Goal: Ask a question: Seek information or help from site administrators or community

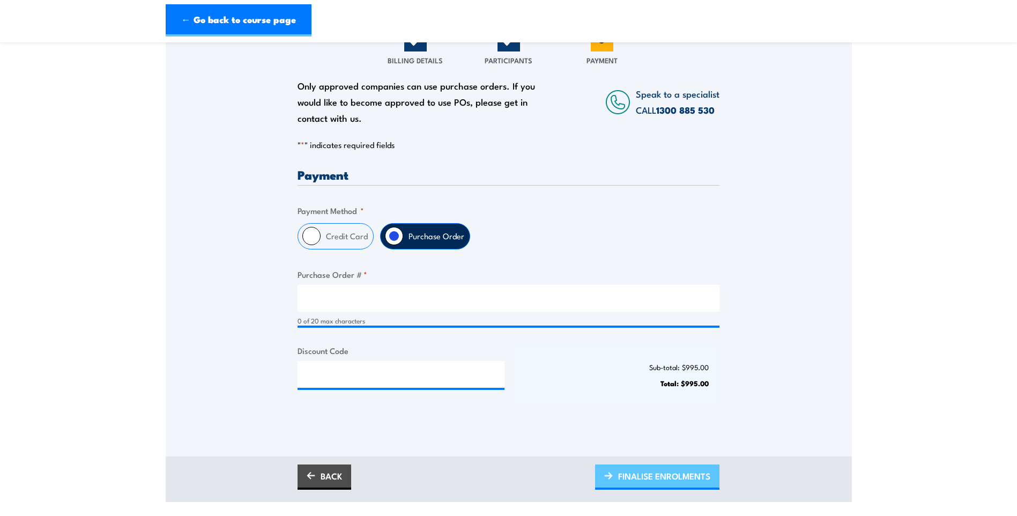
click at [663, 480] on span "FINALISE ENROLMENTS" at bounding box center [664, 476] width 92 height 28
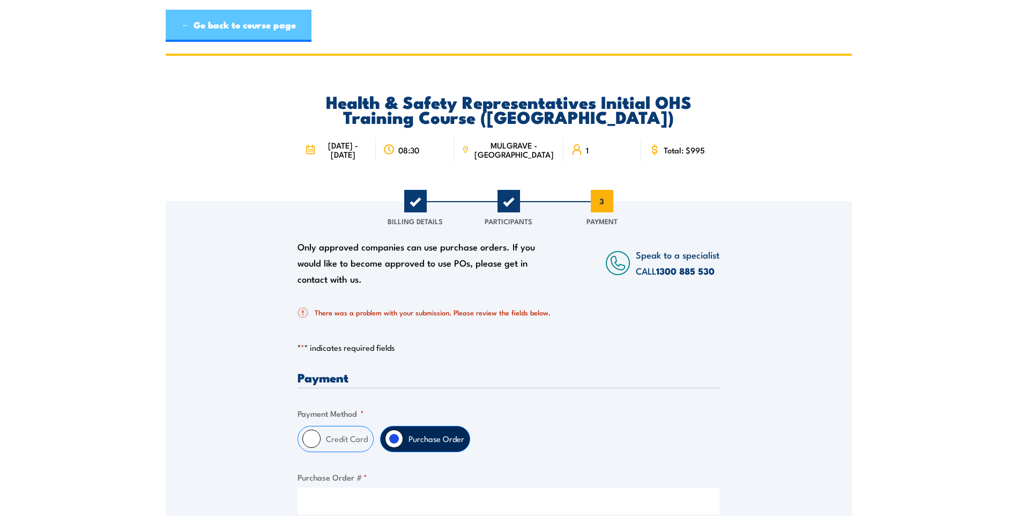
click at [228, 35] on link "← Go back to course page" at bounding box center [239, 26] width 146 height 32
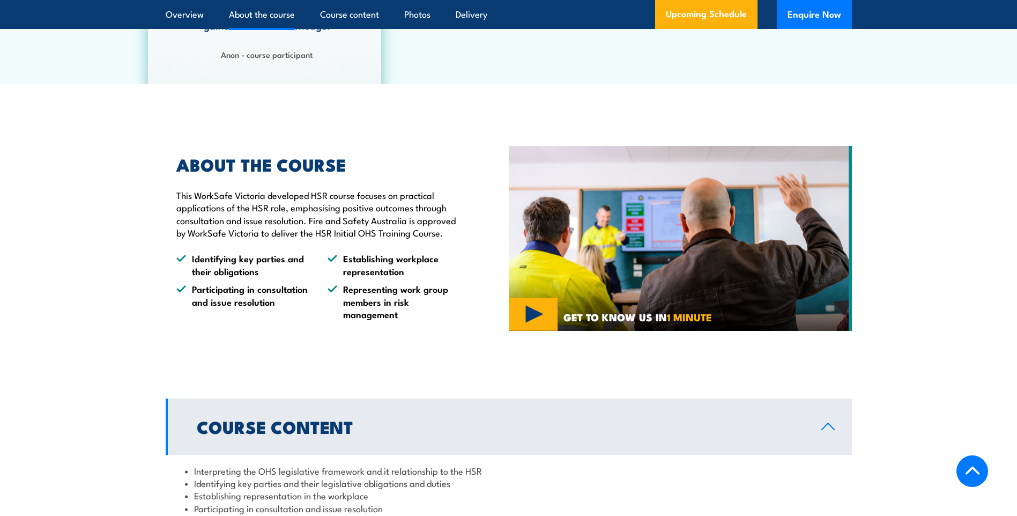
scroll to position [737, 0]
click at [819, 17] on button "Enquire Now" at bounding box center [814, 14] width 75 height 29
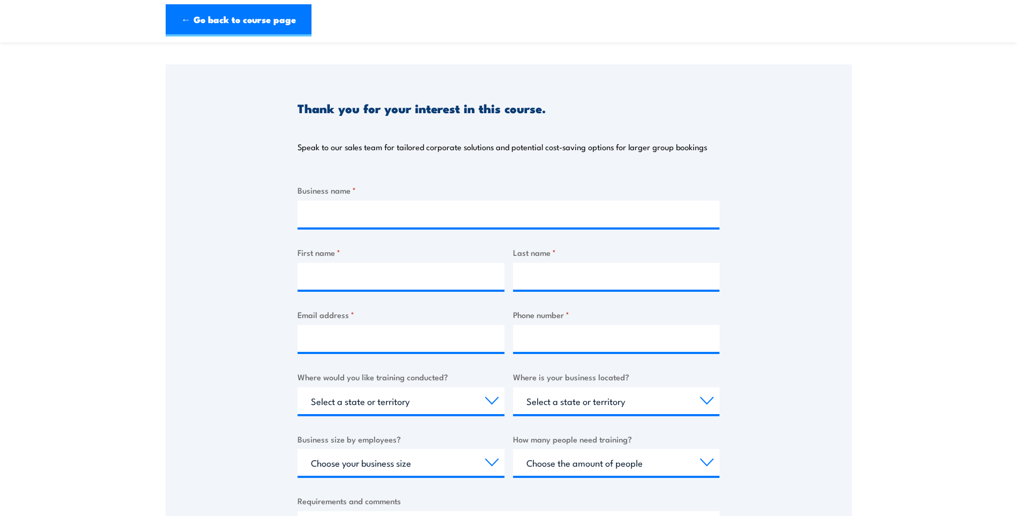
scroll to position [107, 0]
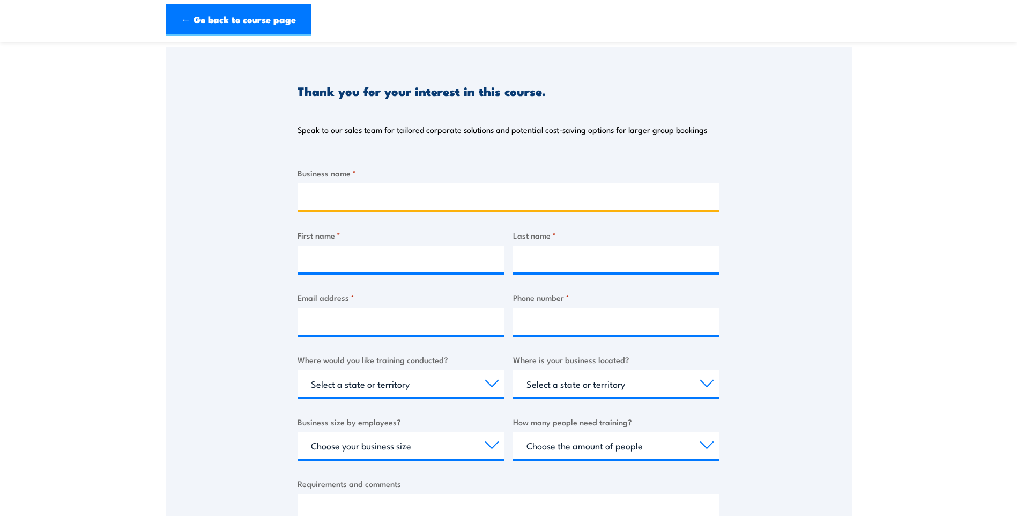
click at [380, 197] on input "Business name *" at bounding box center [509, 196] width 422 height 27
type input "Victoria Police"
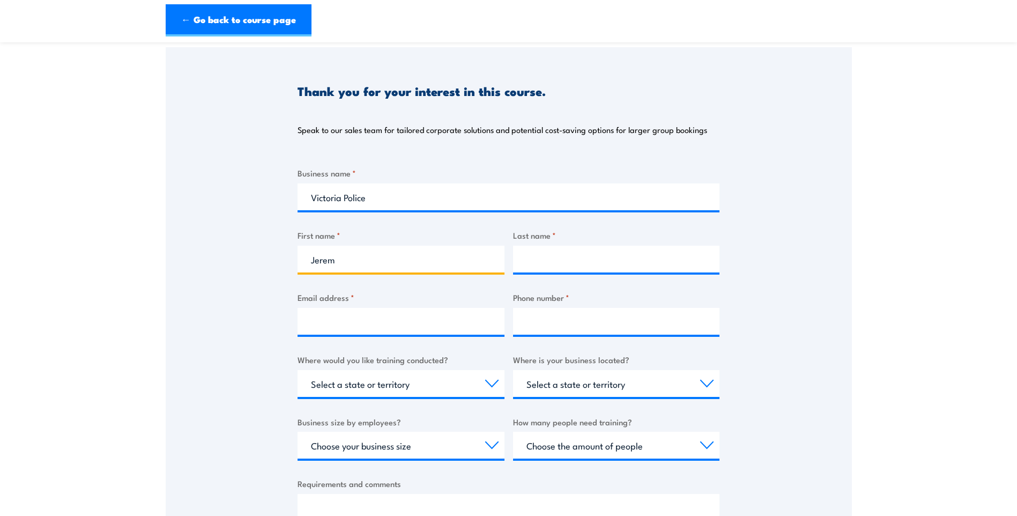
type input "Jeremy"
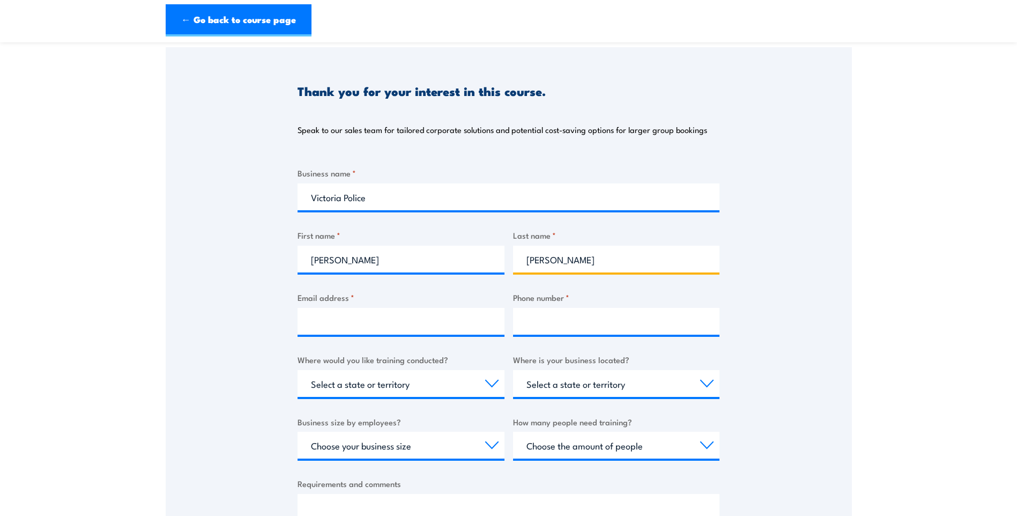
type input "Ericksen"
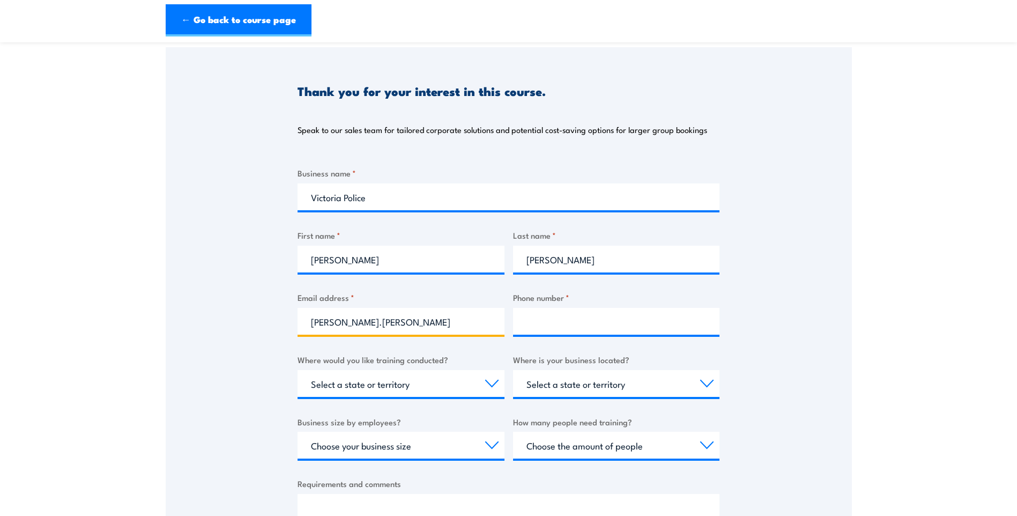
type input "jeremy.ericksen@police.vic.gov.au"
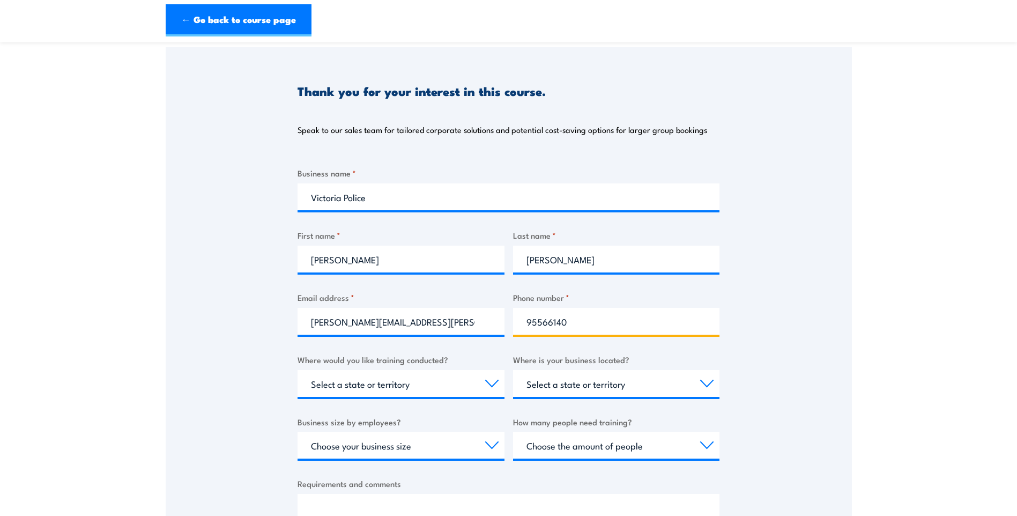
type input "95566140"
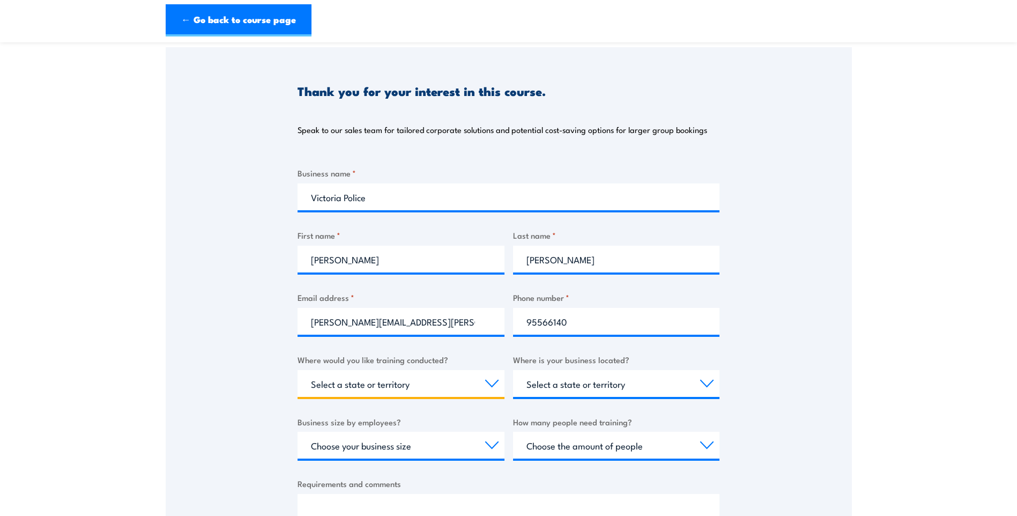
select select "VIC"
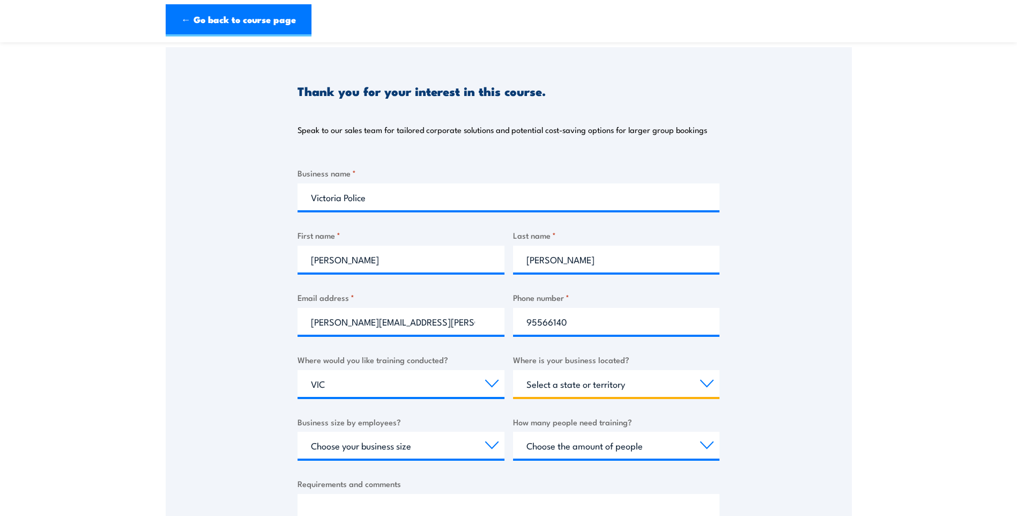
select select "VIC"
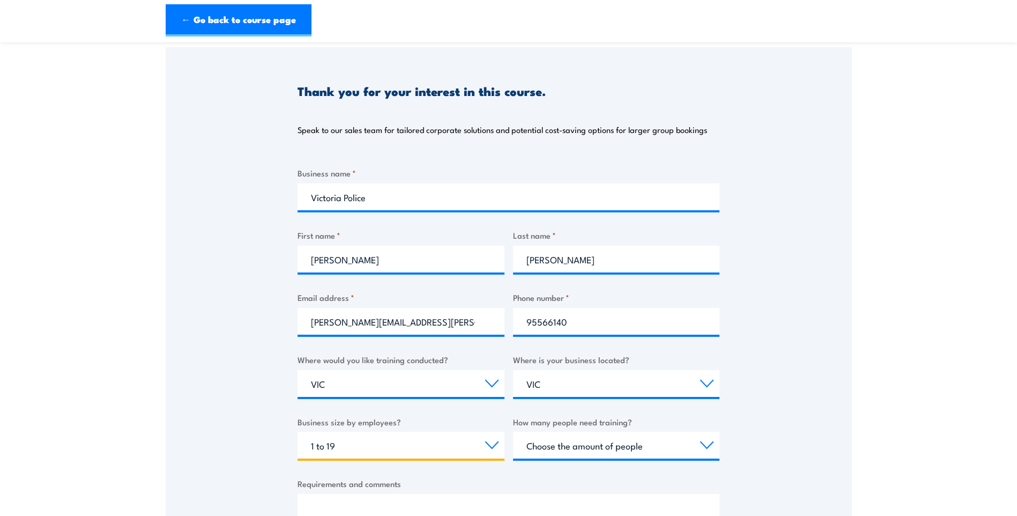
click at [477, 442] on select "Choose your business size 1 to 19 20 to 199 200+" at bounding box center [401, 445] width 207 height 27
select select "200+"
click at [298, 432] on select "Choose your business size 1 to 19 20 to 199 200+" at bounding box center [401, 445] width 207 height 27
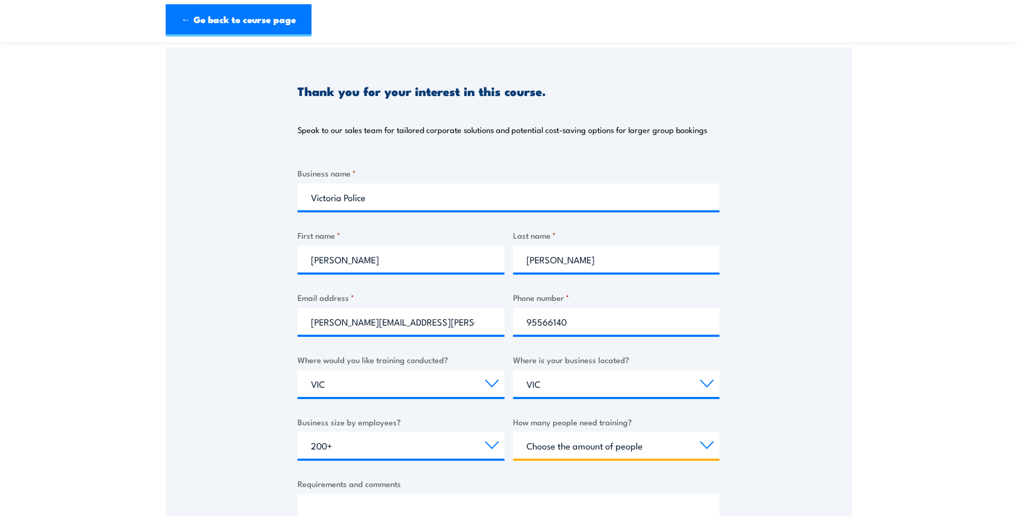
click at [619, 451] on select "Choose the amount of people 1 to 4 5 to 19 20+" at bounding box center [616, 445] width 207 height 27
select select "1 to 4"
click at [513, 432] on select "Choose the amount of people 1 to 4 5 to 19 20+" at bounding box center [616, 445] width 207 height 27
click at [523, 466] on div "Business name * Victoria Police First name * Jeremy Last name * Ericksen Email …" at bounding box center [509, 368] width 422 height 403
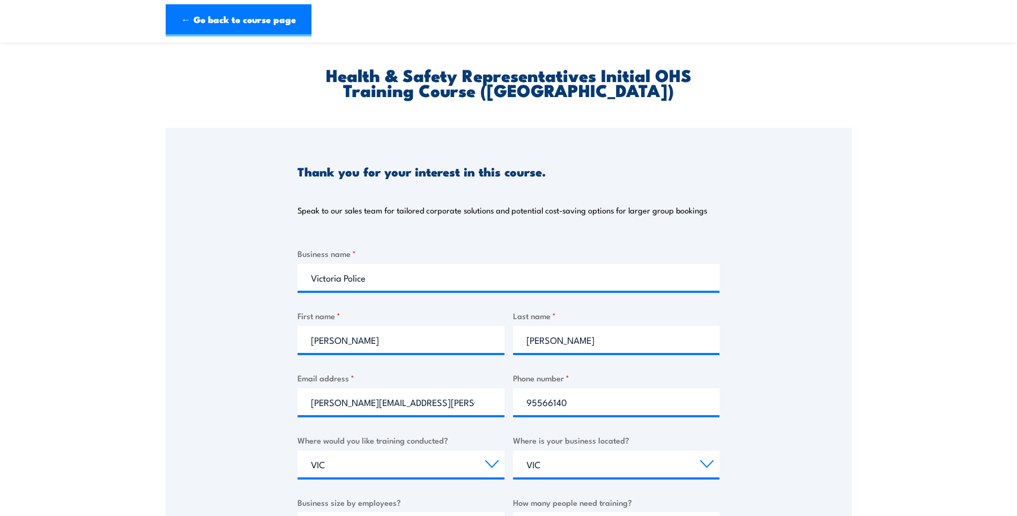
scroll to position [0, 0]
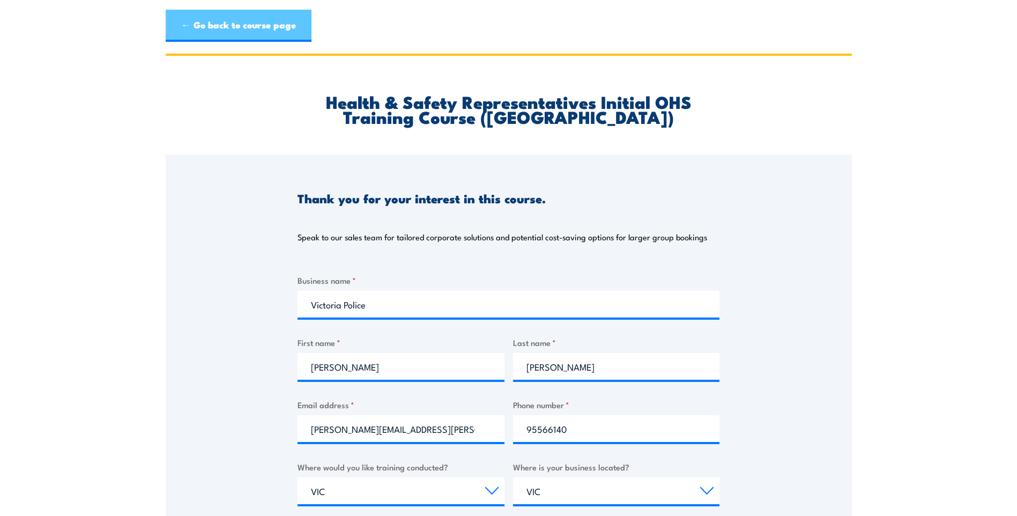
click at [235, 19] on link "← Go back to course page" at bounding box center [239, 26] width 146 height 32
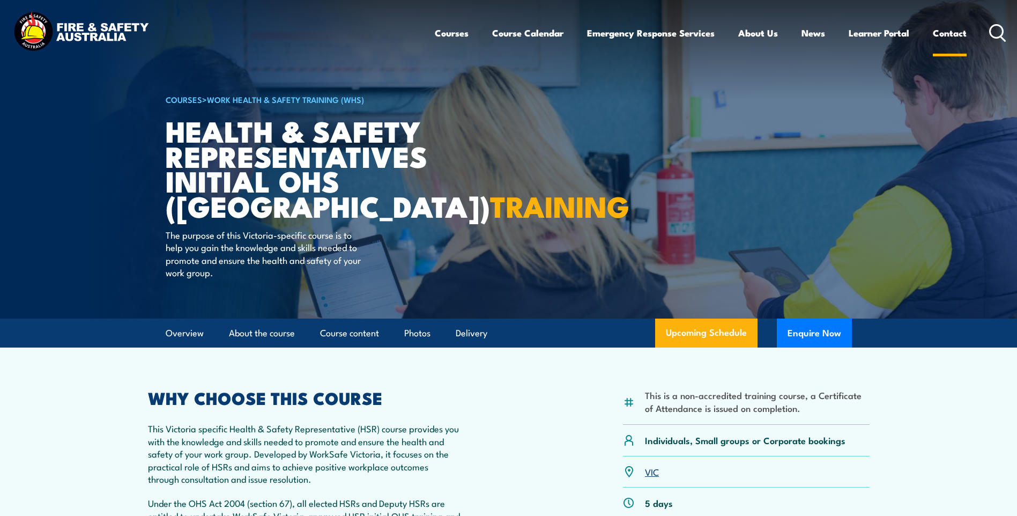
click at [949, 35] on link "Contact" at bounding box center [950, 33] width 34 height 28
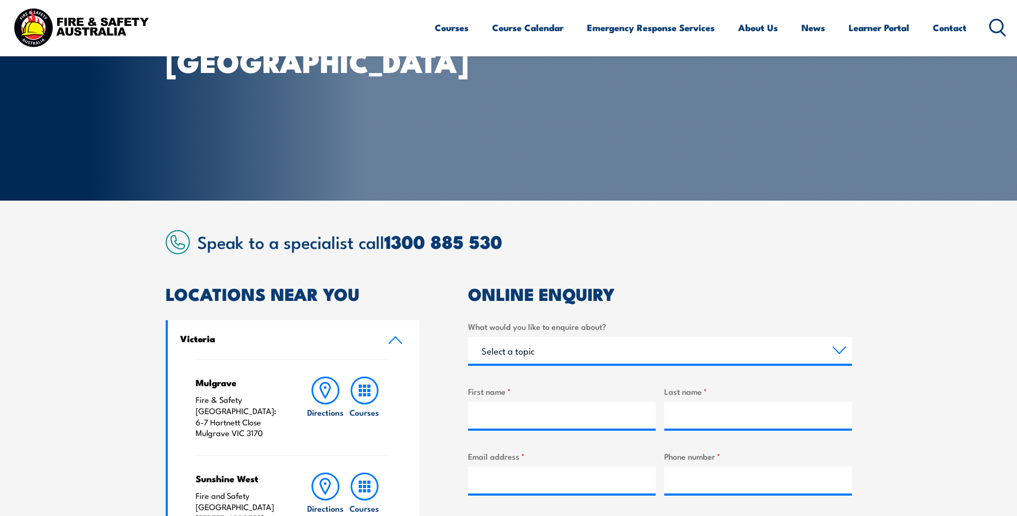
scroll to position [107, 0]
click at [550, 348] on select "Select a topic Training Emergency Response Services General Enquiry" at bounding box center [660, 349] width 384 height 27
select select "Training"
click at [468, 336] on select "Select a topic Training Emergency Response Services General Enquiry" at bounding box center [660, 349] width 384 height 27
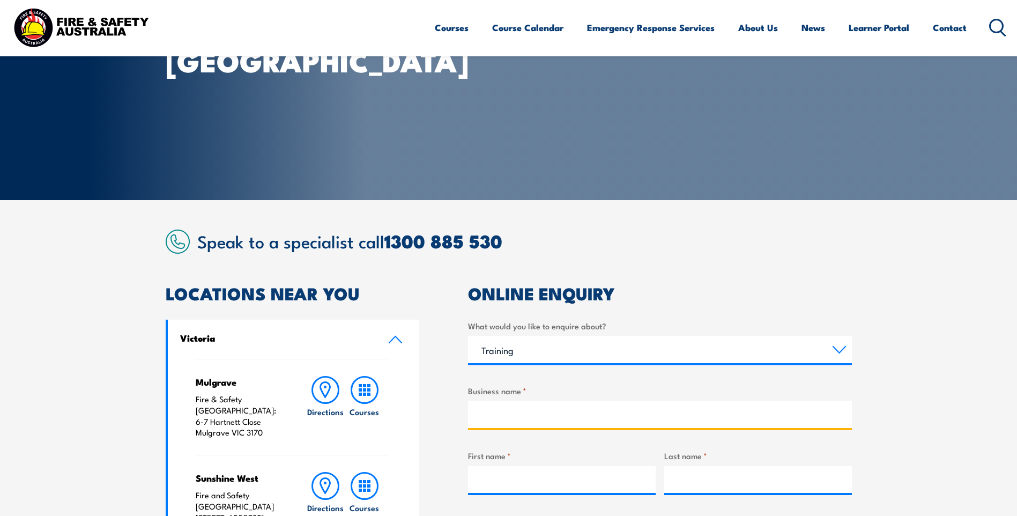
click at [507, 411] on input "Business name *" at bounding box center [660, 414] width 384 height 27
type input "Victoria Police"
type input "[PERSON_NAME]"
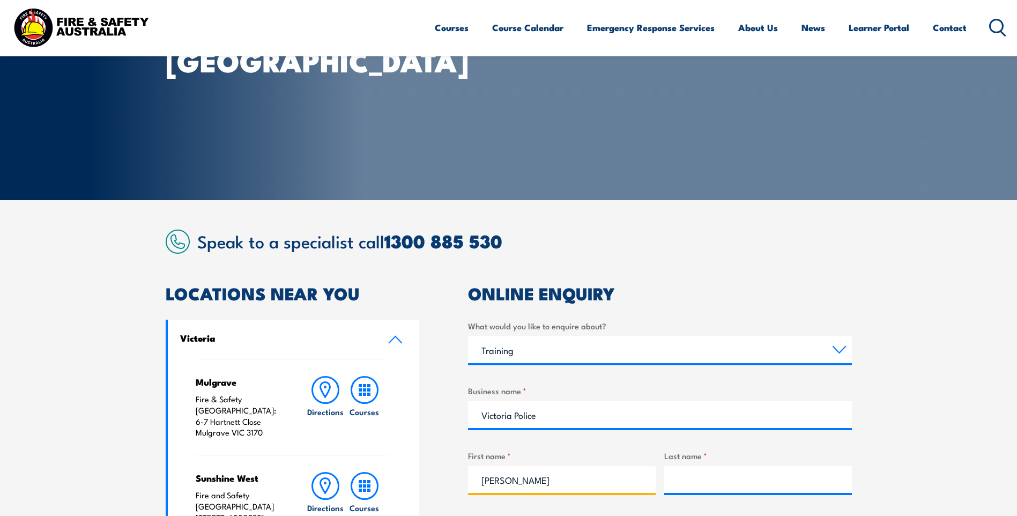
type input "[PERSON_NAME]"
type input "[PERSON_NAME][EMAIL_ADDRESS][PERSON_NAME][DOMAIN_NAME]"
type input "95566140"
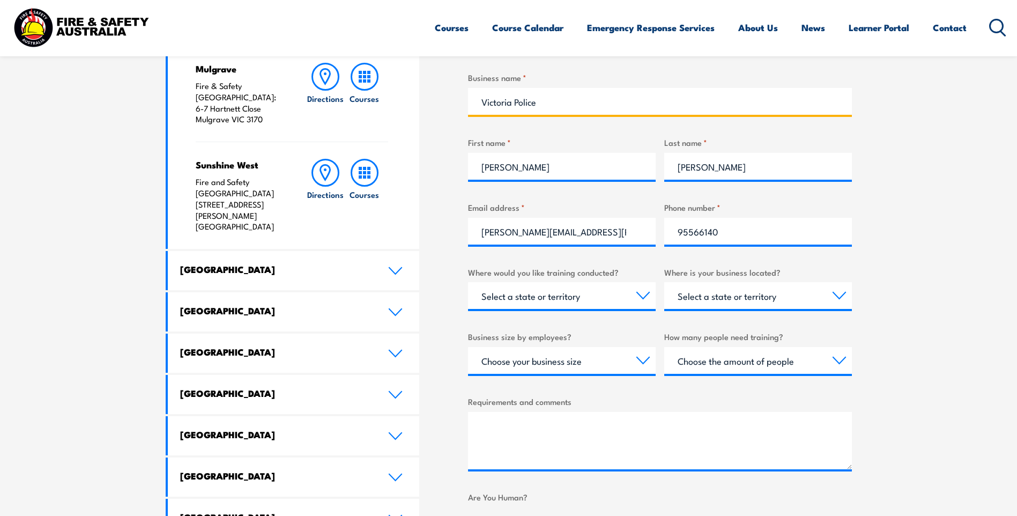
scroll to position [429, 0]
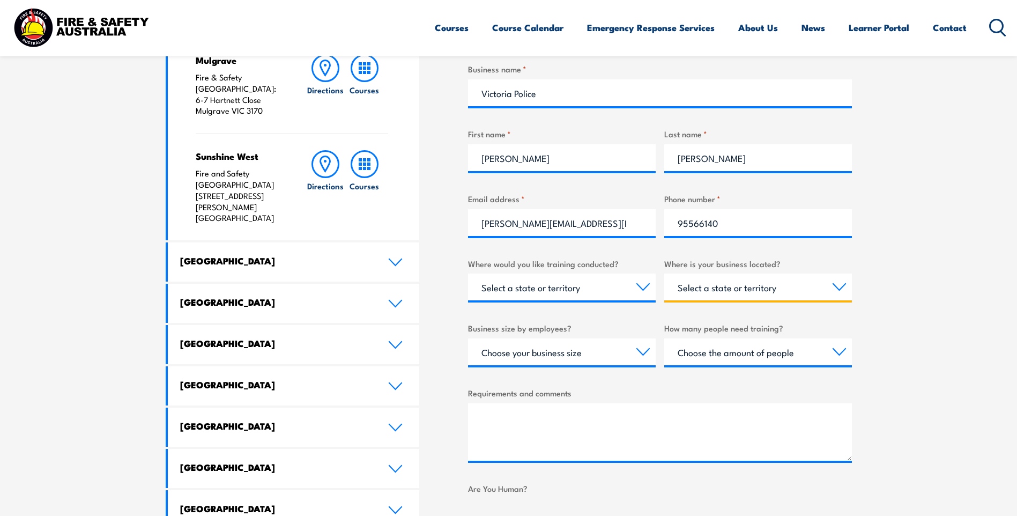
click at [707, 290] on select "Select a state or territory [GEOGRAPHIC_DATA] [GEOGRAPHIC_DATA] [GEOGRAPHIC_DAT…" at bounding box center [758, 286] width 188 height 27
click at [507, 290] on select "Select a state or territory Nationally - multiple locations [GEOGRAPHIC_DATA] […" at bounding box center [562, 286] width 188 height 27
select select "VIC"
click at [468, 273] on select "Select a state or territory Nationally - multiple locations [GEOGRAPHIC_DATA] […" at bounding box center [562, 286] width 188 height 27
select select "VIC"
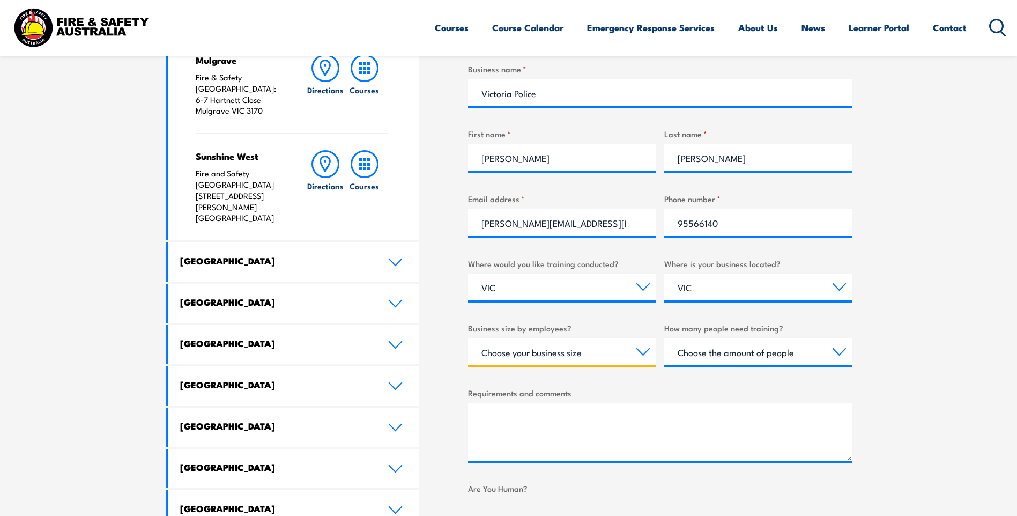
click at [532, 347] on select "Choose your business size 1 to 19 20 to 199 200+" at bounding box center [562, 351] width 188 height 27
select select "200+"
click at [468, 338] on select "Choose your business size 1 to 19 20 to 199 200+" at bounding box center [562, 351] width 188 height 27
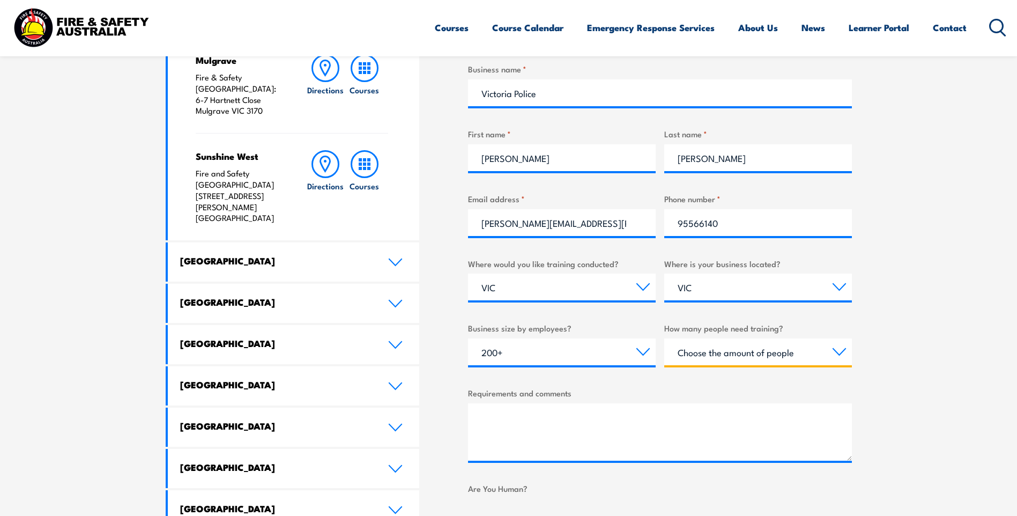
click at [708, 356] on select "Choose the amount of people 1 to 4 5 to 19 20+" at bounding box center [758, 351] width 188 height 27
select select "1 to 4"
click at [664, 338] on select "Choose the amount of people 1 to 4 5 to 19 20+" at bounding box center [758, 351] width 188 height 27
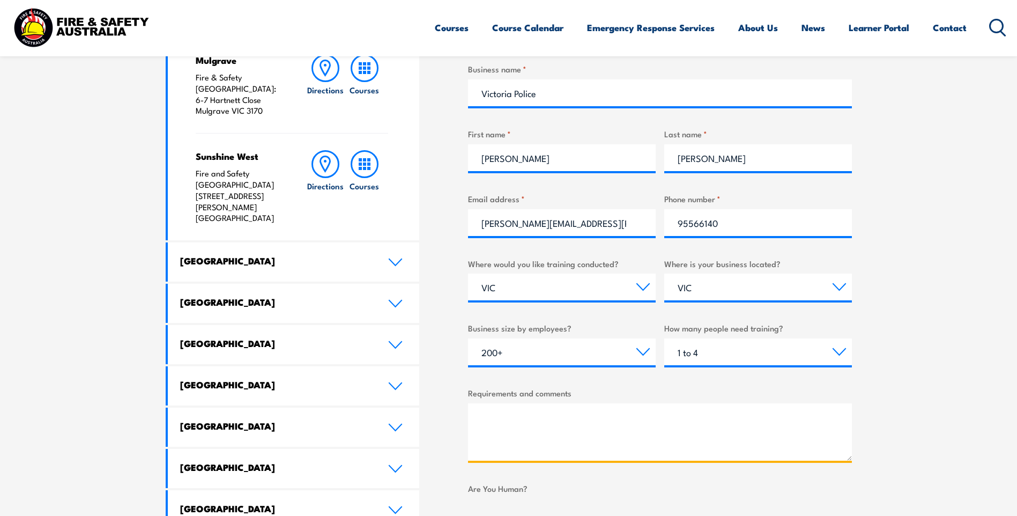
click at [506, 413] on textarea "Requirements and comments" at bounding box center [660, 431] width 384 height 57
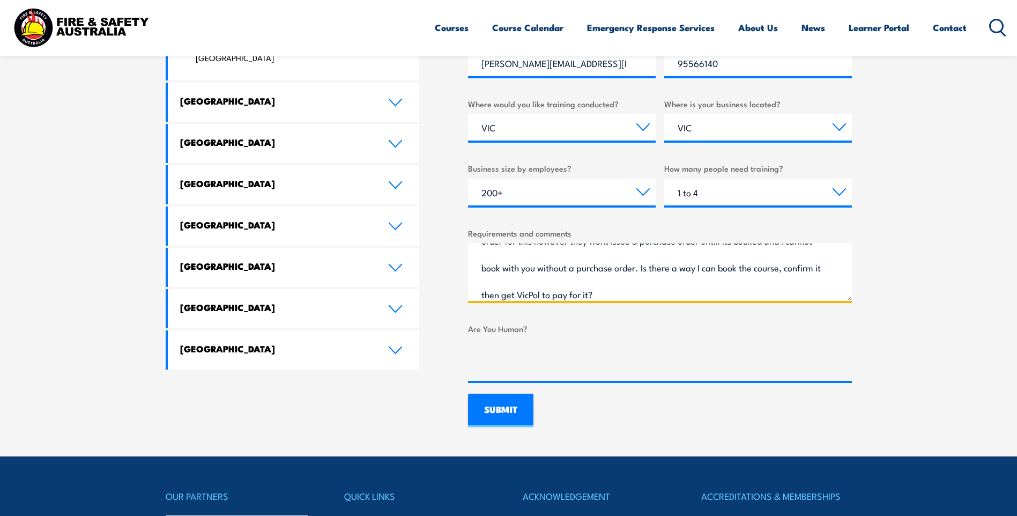
scroll to position [590, 0]
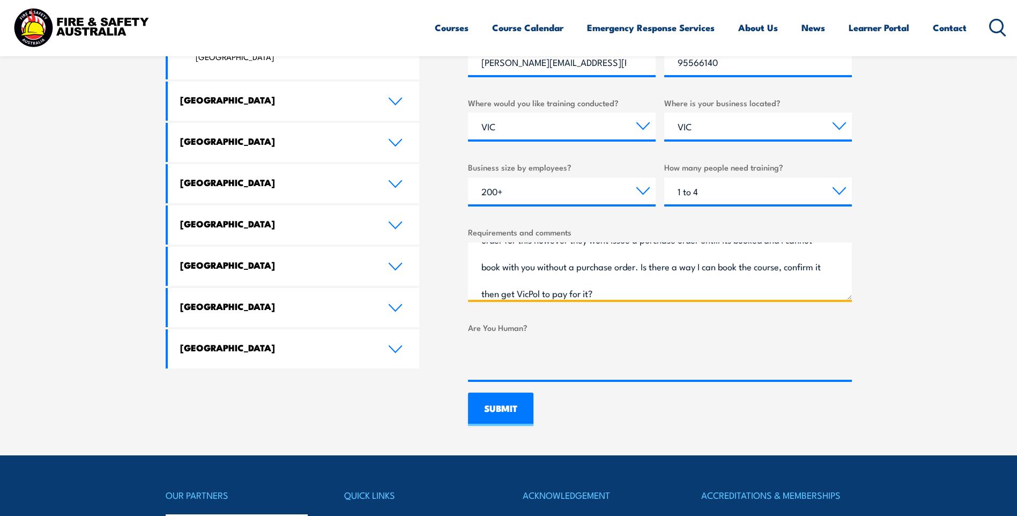
type textarea "Good evening. I need to book in a HSR course for myself. I found your course at…"
click at [495, 401] on input "SUBMIT" at bounding box center [500, 408] width 65 height 33
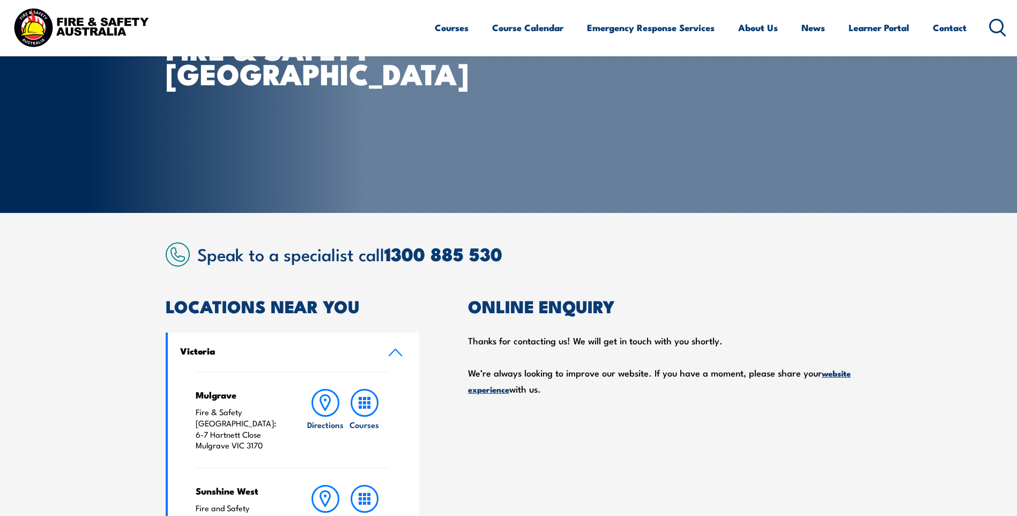
scroll to position [0, 0]
